Goal: Information Seeking & Learning: Learn about a topic

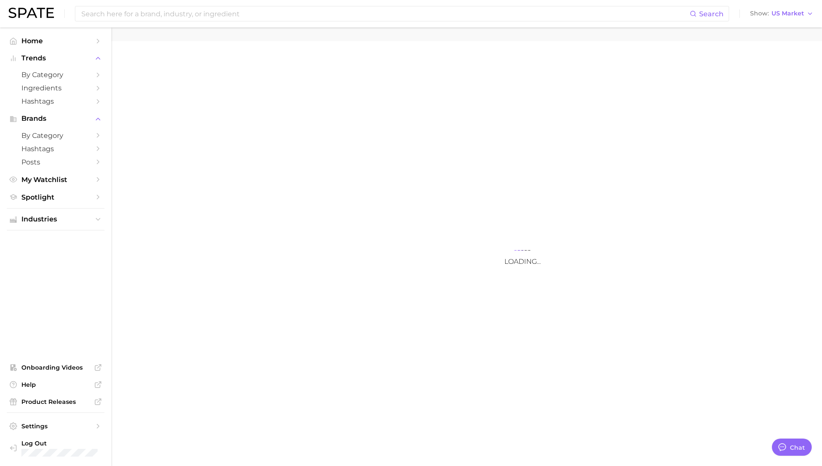
type textarea "x"
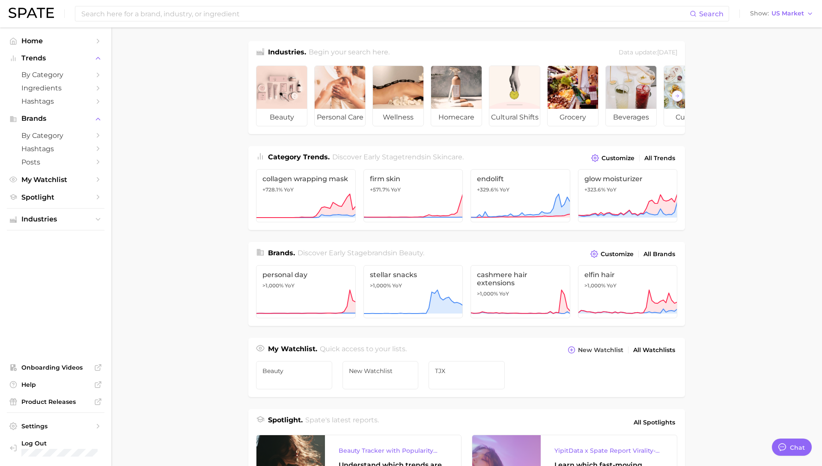
click at [110, 169] on nav "Home Trends by Category Ingredients Hashtags Brands by Category Hashtags Posts …" at bounding box center [55, 246] width 111 height 438
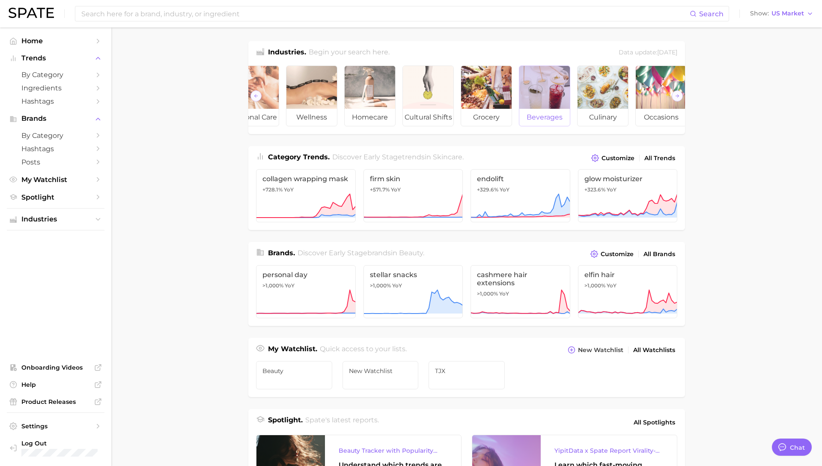
scroll to position [0, 96]
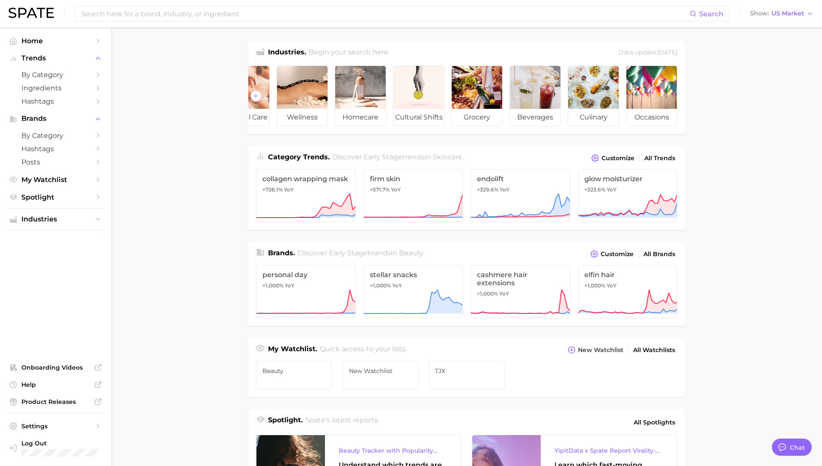
click at [138, 79] on main "Industries. Begin your search here. Data update: July 27th, 2025 beauty persona…" at bounding box center [466, 361] width 711 height 668
click at [77, 74] on span "by Category" at bounding box center [55, 75] width 68 height 8
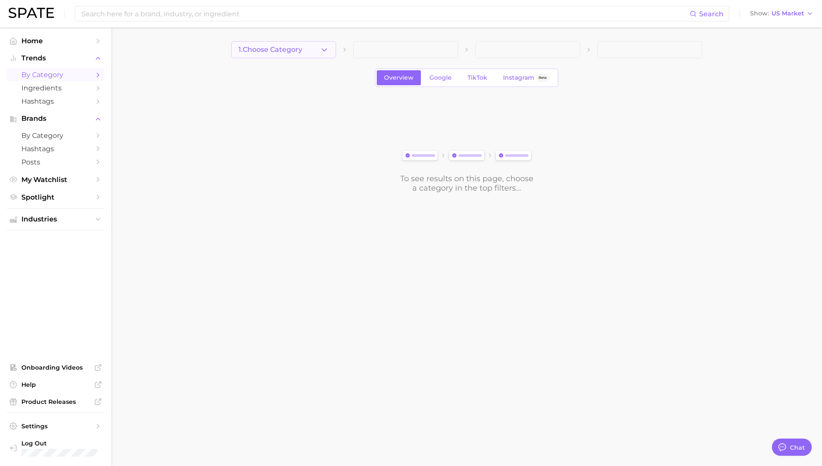
click at [321, 49] on icon "button" at bounding box center [324, 49] width 9 height 9
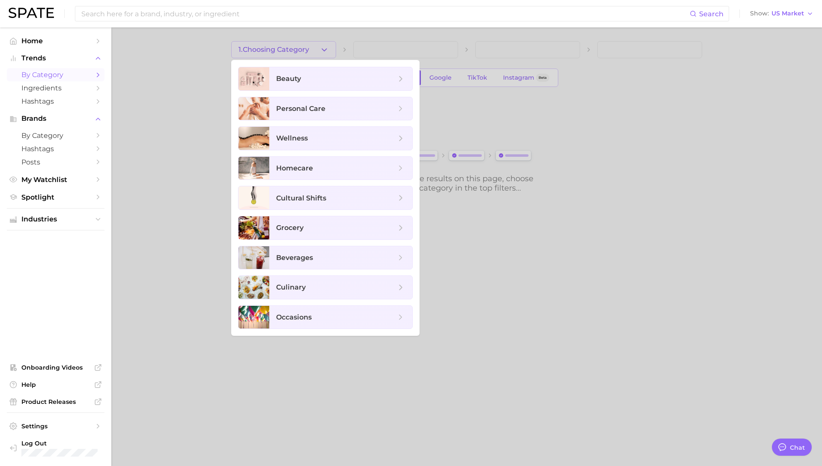
click at [179, 64] on div at bounding box center [411, 233] width 822 height 466
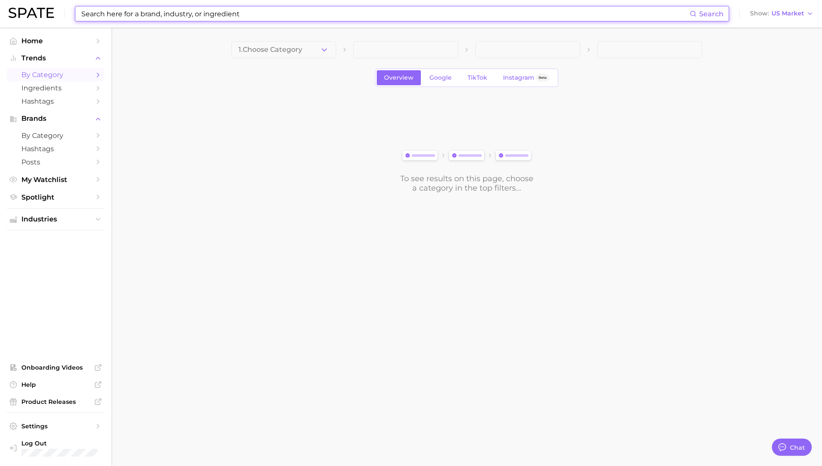
click at [220, 11] on input at bounding box center [384, 13] width 609 height 15
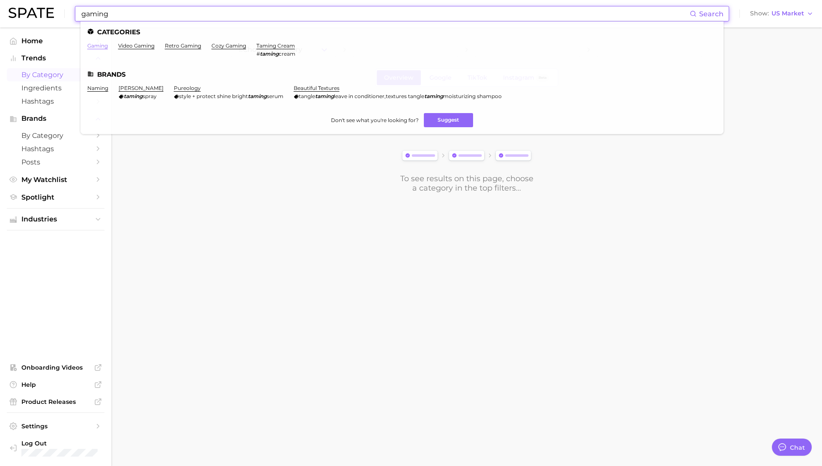
type input "gaming"
click at [102, 43] on link "gaming" at bounding box center [97, 45] width 21 height 6
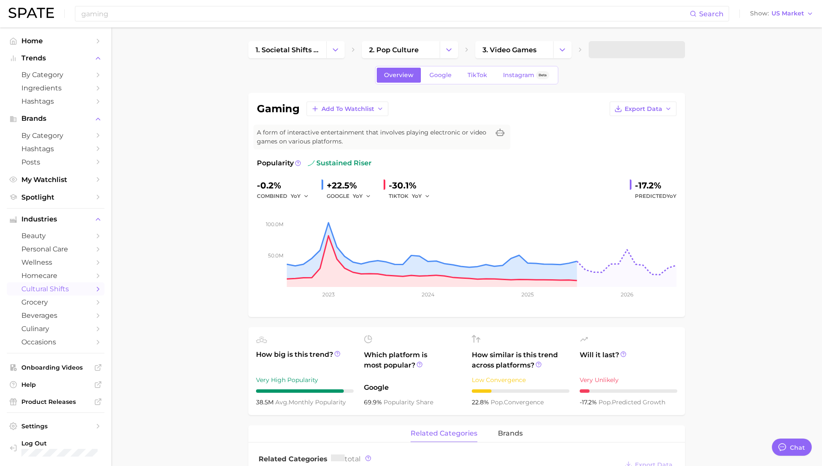
type textarea "x"
click at [465, 74] on link "TikTok" at bounding box center [477, 75] width 34 height 15
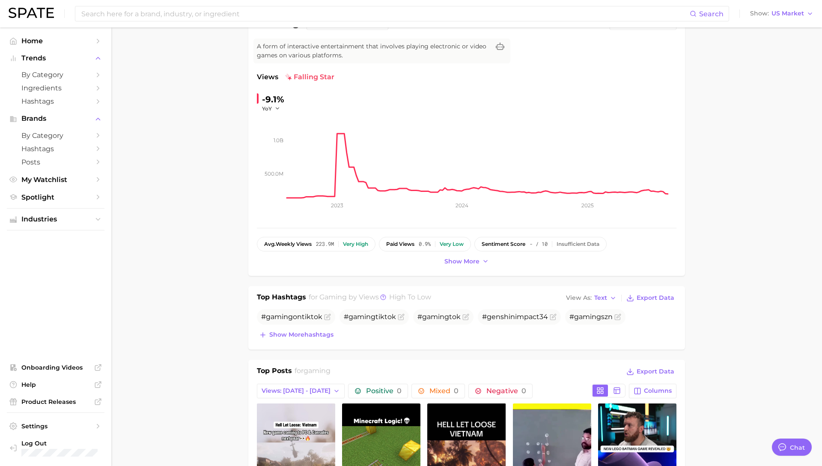
scroll to position [158, 0]
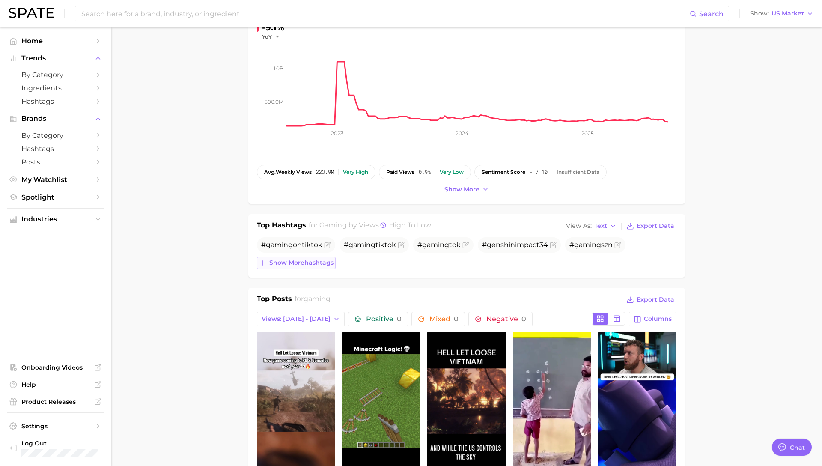
click at [321, 264] on span "Show more hashtags" at bounding box center [301, 262] width 64 height 7
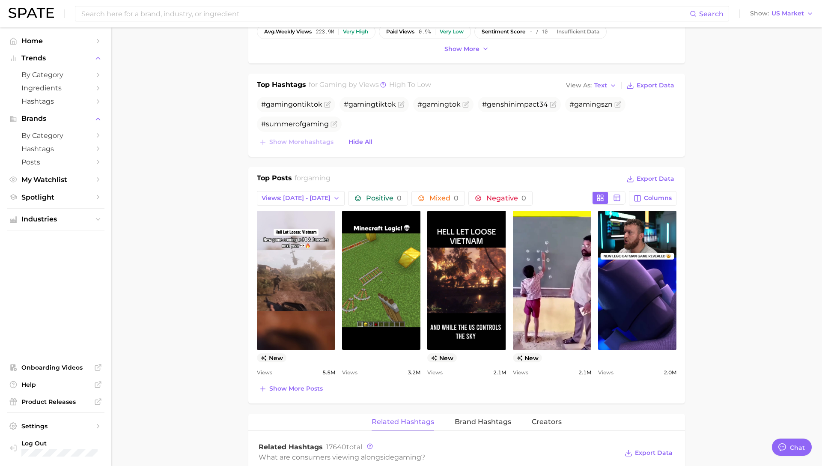
scroll to position [309, 0]
